Goal: Find specific page/section: Find specific page/section

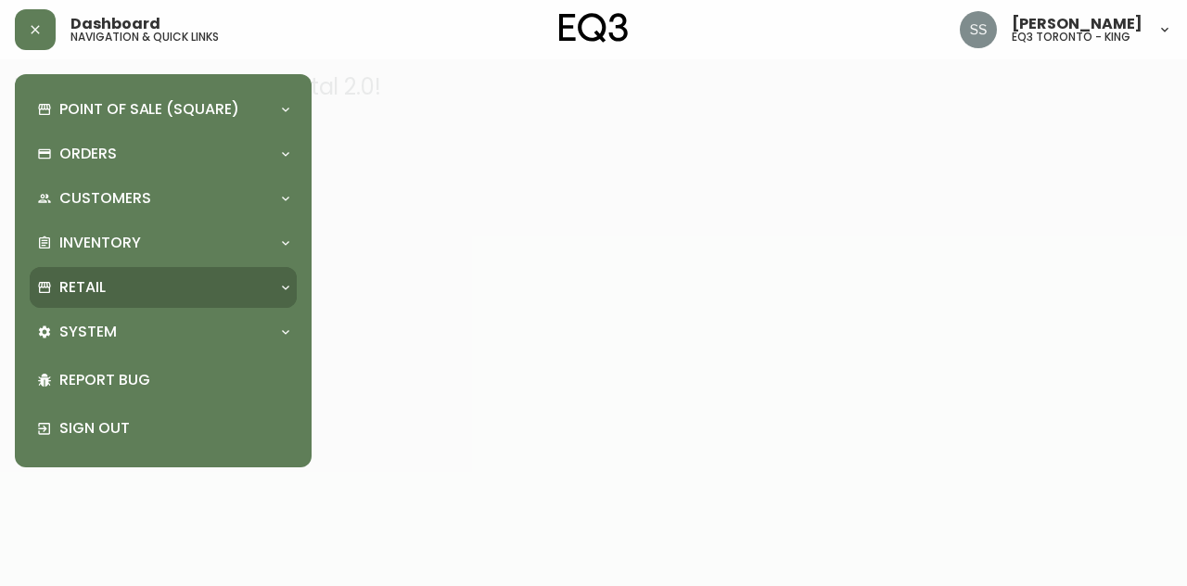
click at [152, 297] on div "Retail" at bounding box center [154, 287] width 234 height 20
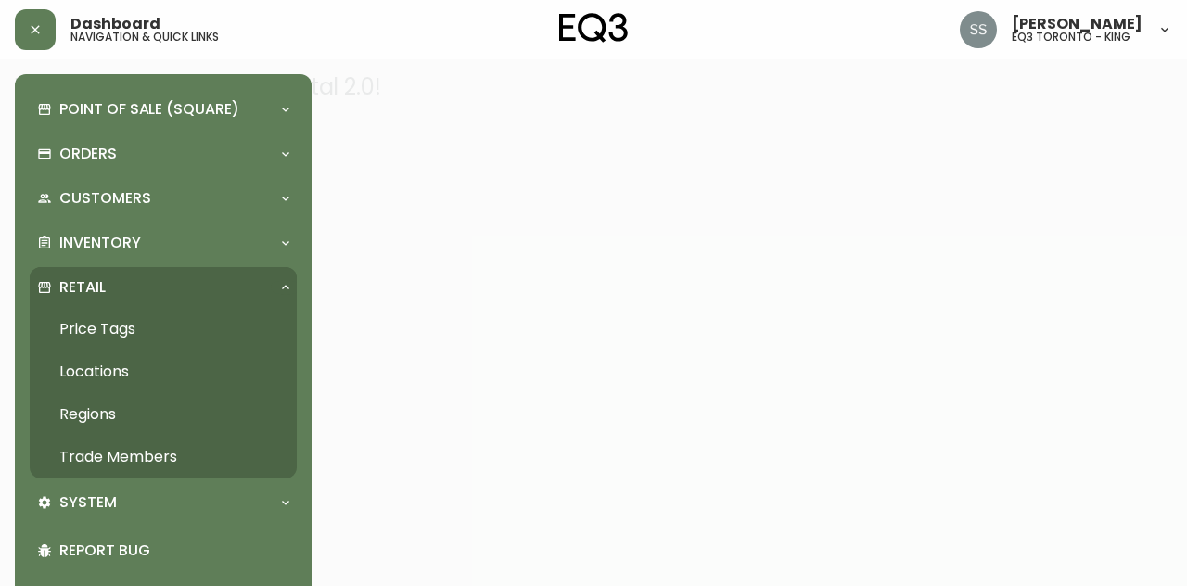
click at [141, 466] on link "Trade Members" at bounding box center [163, 457] width 267 height 43
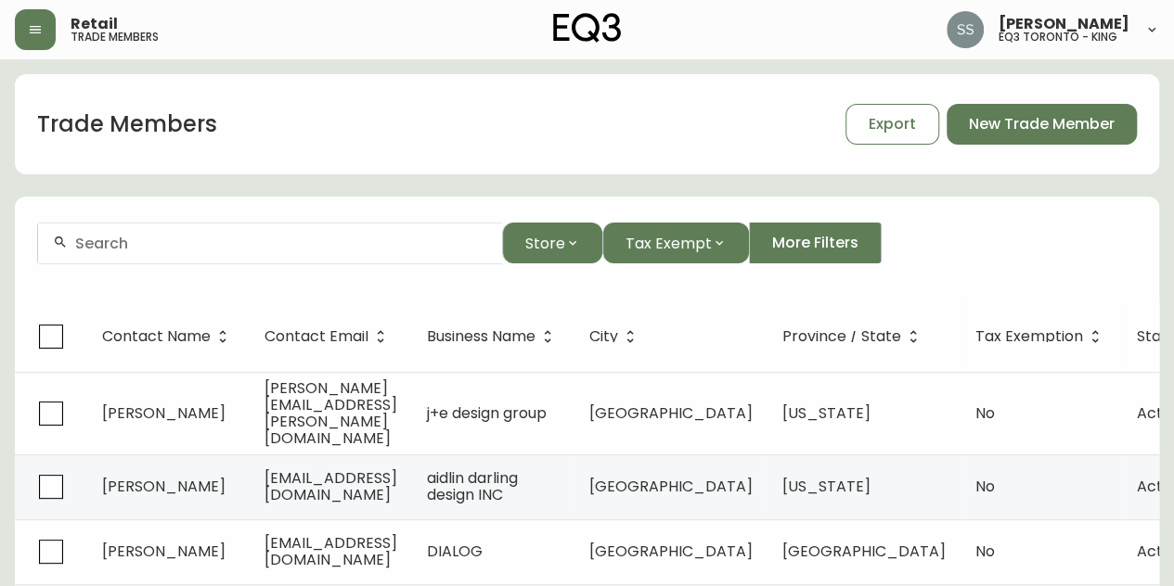
click at [289, 237] on input "text" at bounding box center [281, 244] width 412 height 18
paste input "[EMAIL_ADDRESS][DOMAIN_NAME]"
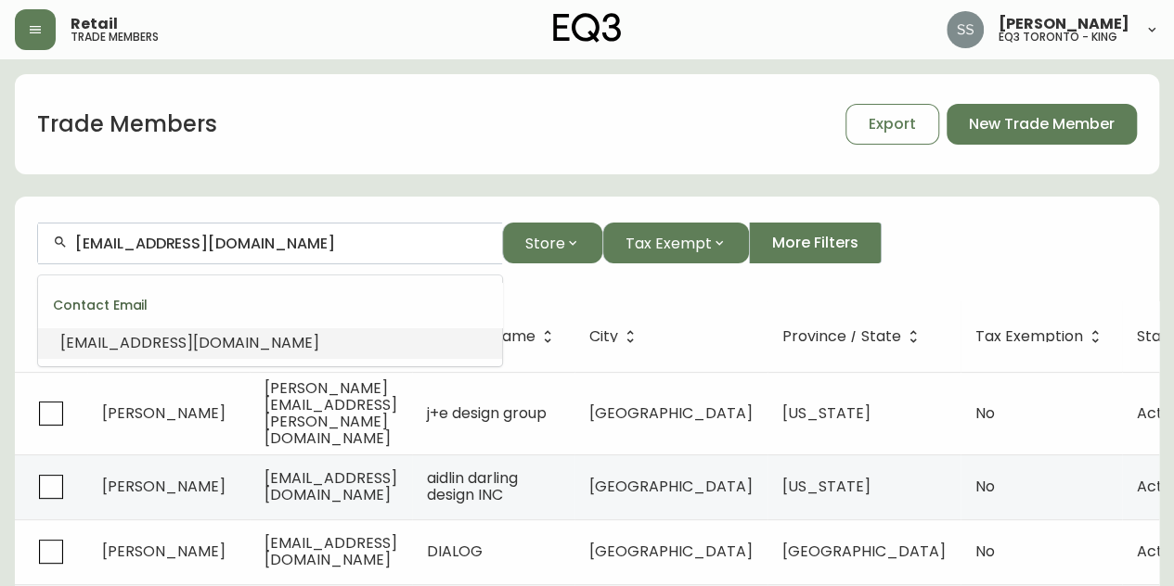
click at [328, 332] on li "[EMAIL_ADDRESS][DOMAIN_NAME]" at bounding box center [270, 343] width 464 height 32
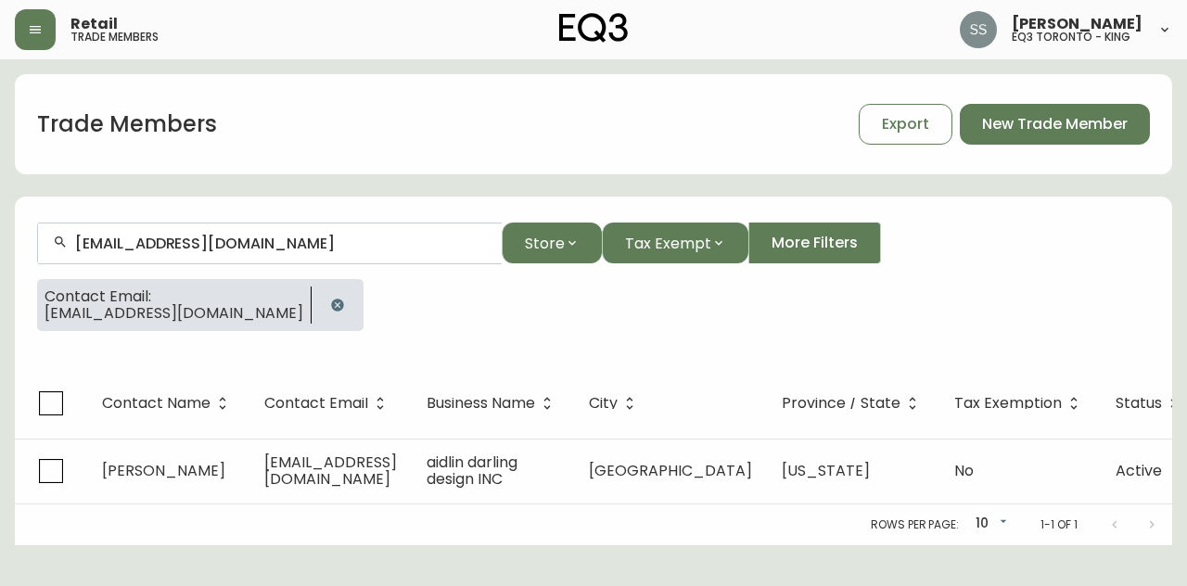
drag, startPoint x: 0, startPoint y: 162, endPoint x: 0, endPoint y: 149, distance: 13.0
click at [0, 149] on main "Trade Members Export New Trade Member [EMAIL_ADDRESS][DOMAIN_NAME] Store Tax Ex…" at bounding box center [593, 302] width 1187 height 486
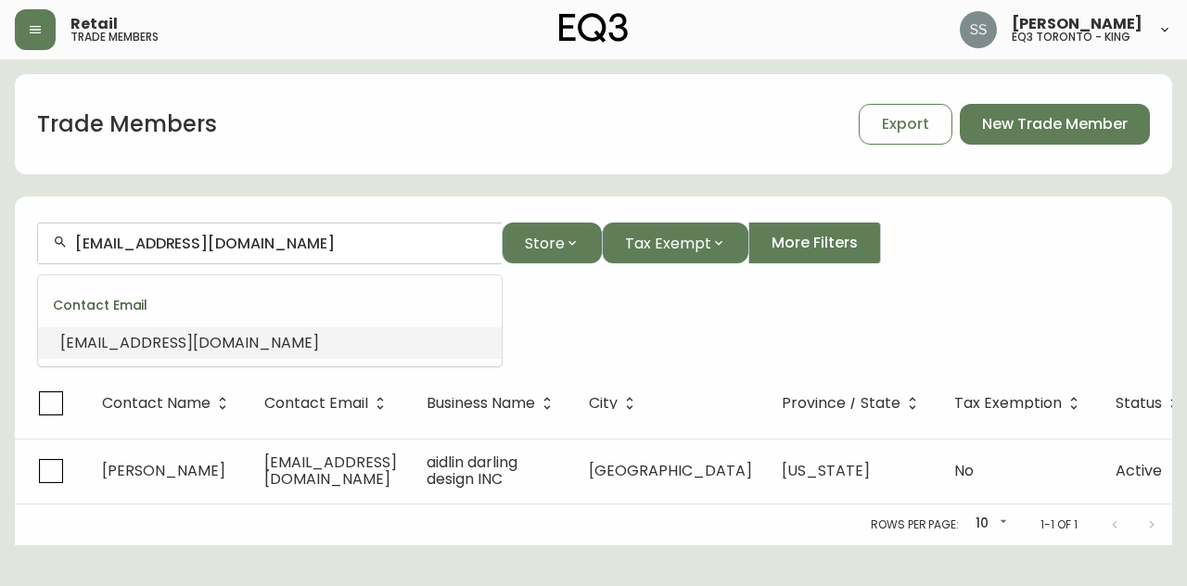
paste input "[PERSON_NAME]"
click at [227, 350] on li "[PERSON_NAME]" at bounding box center [270, 343] width 464 height 32
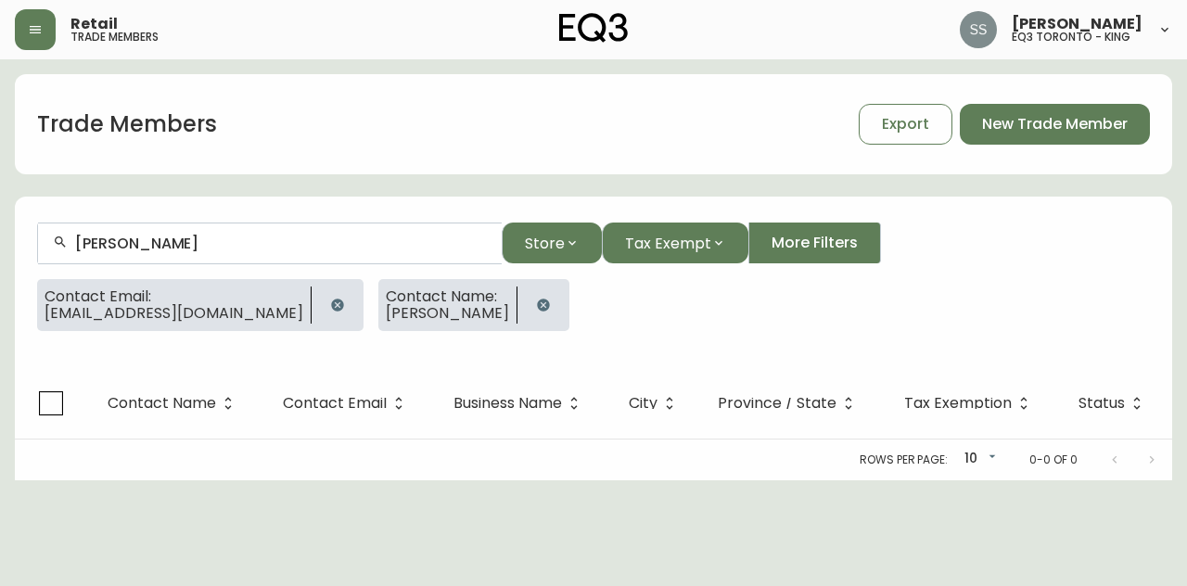
type input "[PERSON_NAME]"
click at [319, 295] on button "button" at bounding box center [337, 305] width 37 height 37
